Goal: Navigation & Orientation: Understand site structure

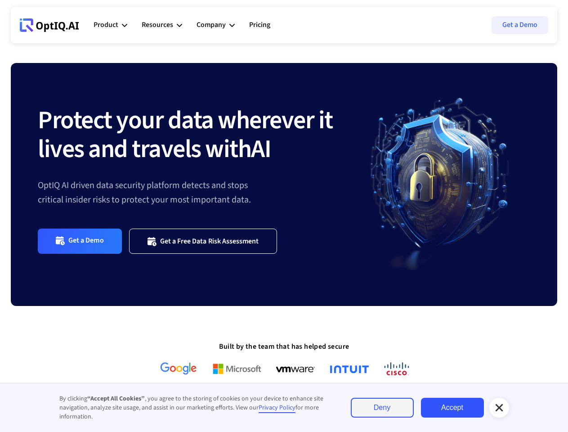
click at [382, 408] on link "Deny" at bounding box center [382, 408] width 63 height 20
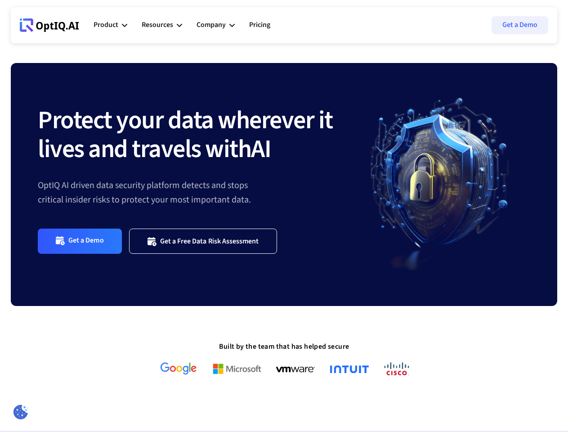
click at [110, 25] on div "Product" at bounding box center [106, 25] width 25 height 12
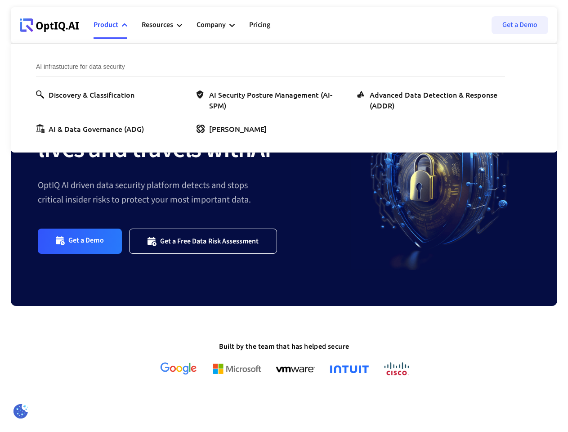
click at [162, 25] on div "Resources" at bounding box center [157, 25] width 31 height 12
click at [215, 25] on div "Company" at bounding box center [211, 25] width 29 height 12
